Goal: Task Accomplishment & Management: Manage account settings

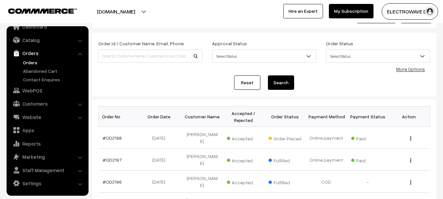
scroll to position [98, 0]
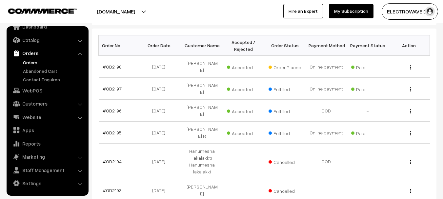
click at [28, 64] on link "Orders" at bounding box center [53, 62] width 65 height 7
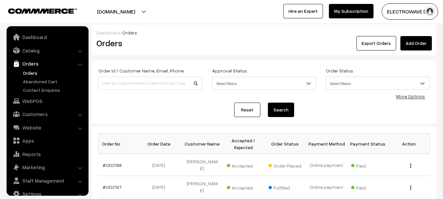
scroll to position [11, 0]
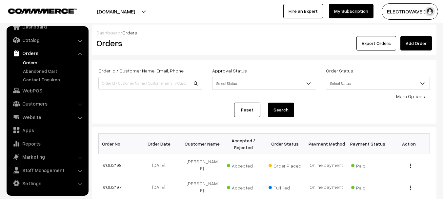
click at [30, 63] on link "Orders" at bounding box center [53, 62] width 65 height 7
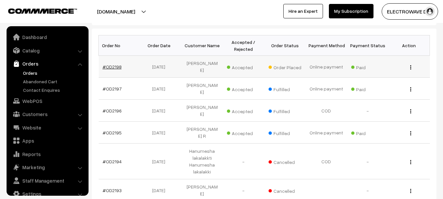
scroll to position [98, 0]
click at [113, 64] on link "#OD2198" at bounding box center [112, 67] width 19 height 6
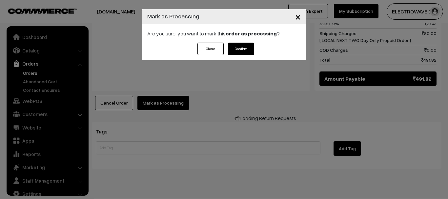
scroll to position [11, 0]
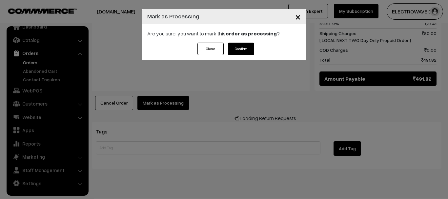
click at [244, 46] on button "Confirm" at bounding box center [241, 49] width 26 height 12
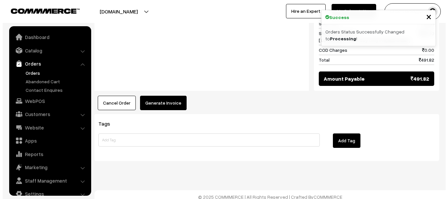
scroll to position [11, 0]
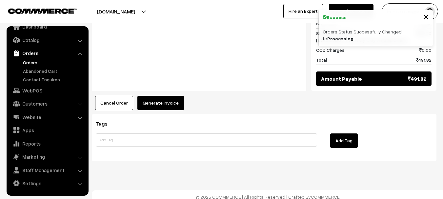
click at [165, 99] on button "Generate Invoice" at bounding box center [161, 103] width 47 height 14
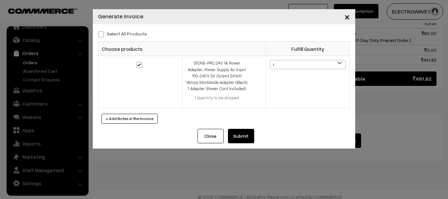
click at [242, 132] on button "Submit" at bounding box center [241, 136] width 26 height 14
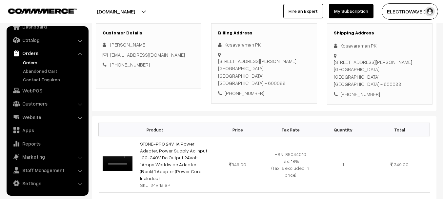
scroll to position [95, 0]
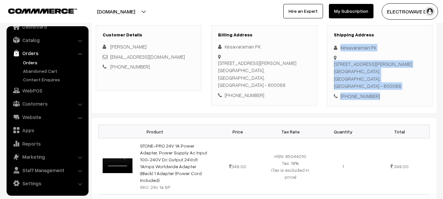
drag, startPoint x: 339, startPoint y: 46, endPoint x: 381, endPoint y: 88, distance: 58.7
click at [381, 88] on div "Shipping Address Kesavaraman PK F4, No-5, Vijayalakshmi flat, south sector firs…" at bounding box center [380, 66] width 106 height 82
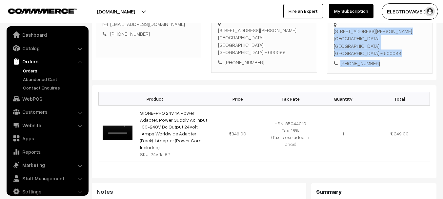
scroll to position [0, 0]
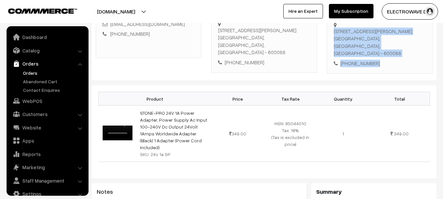
click at [31, 75] on link "Orders" at bounding box center [53, 73] width 65 height 7
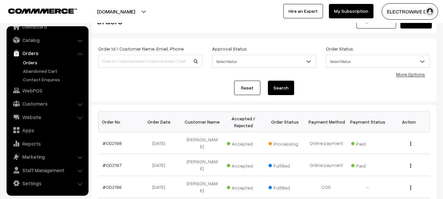
scroll to position [33, 0]
